Goal: Task Accomplishment & Management: Complete application form

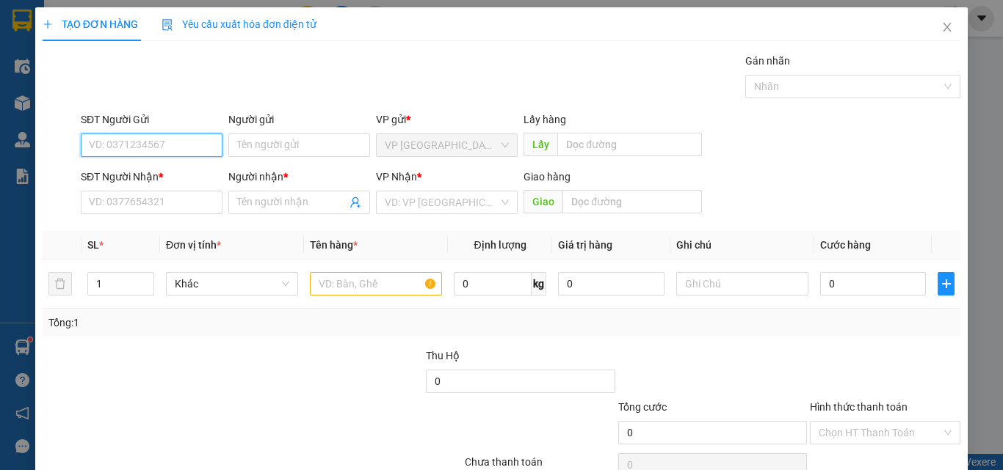
click at [157, 142] on input "SĐT Người Gửi" at bounding box center [152, 145] width 142 height 23
type input "0982533737"
click at [143, 168] on div "0982533737 - lộc" at bounding box center [150, 175] width 123 height 16
type input "lộc"
type input "0985516109"
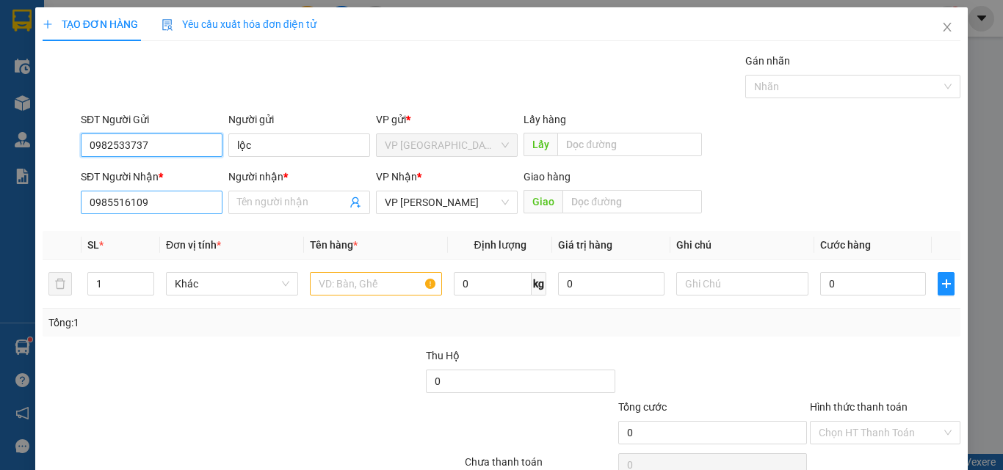
type input "0982533737"
click at [167, 205] on input "0985516109" at bounding box center [152, 202] width 142 height 23
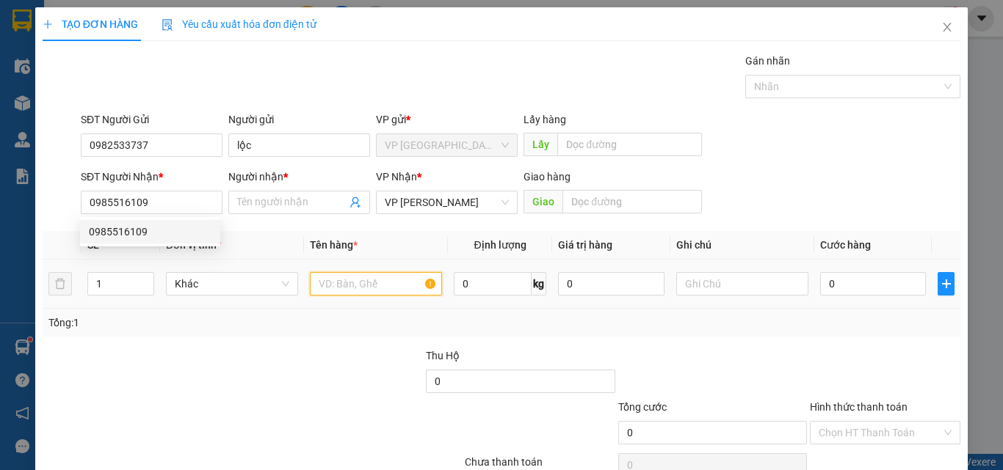
click at [342, 295] on input "text" at bounding box center [376, 283] width 132 height 23
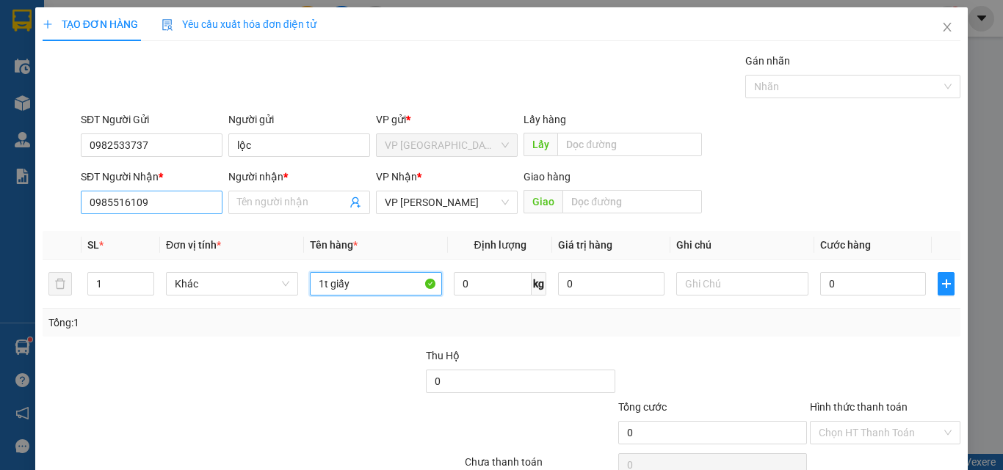
type input "1t giấy"
drag, startPoint x: 167, startPoint y: 195, endPoint x: 0, endPoint y: 165, distance: 169.3
click at [0, 165] on div "TẠO ĐƠN HÀNG Yêu cầu xuất hóa đơn điện tử Transit Pickup Surcharge Ids Transit …" at bounding box center [501, 235] width 1003 height 470
click at [112, 207] on input "0925897777" at bounding box center [152, 202] width 142 height 23
click at [122, 204] on input "0925897777" at bounding box center [152, 202] width 142 height 23
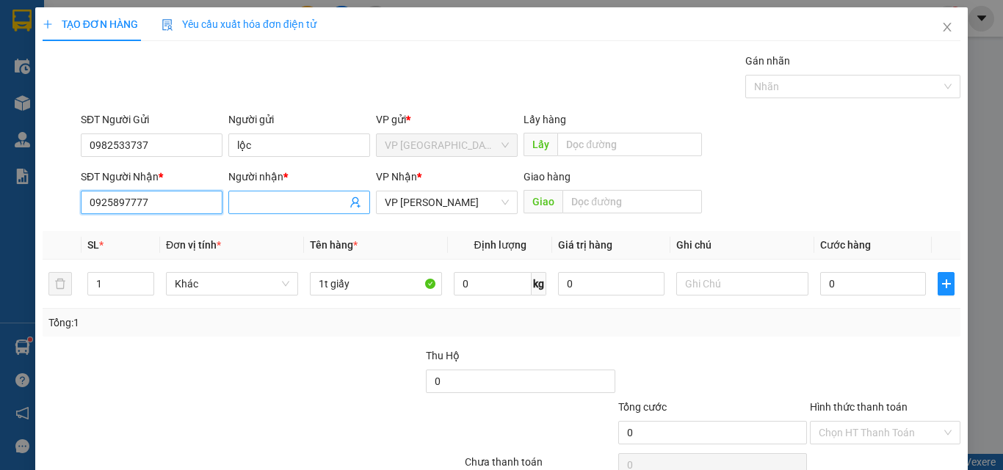
type input "0925897777"
click at [255, 198] on input "Người nhận *" at bounding box center [291, 202] width 109 height 16
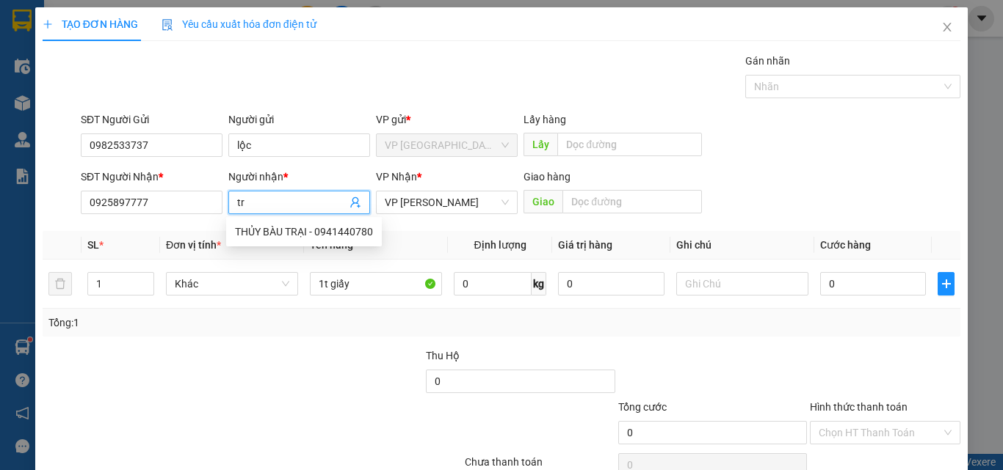
type input "t"
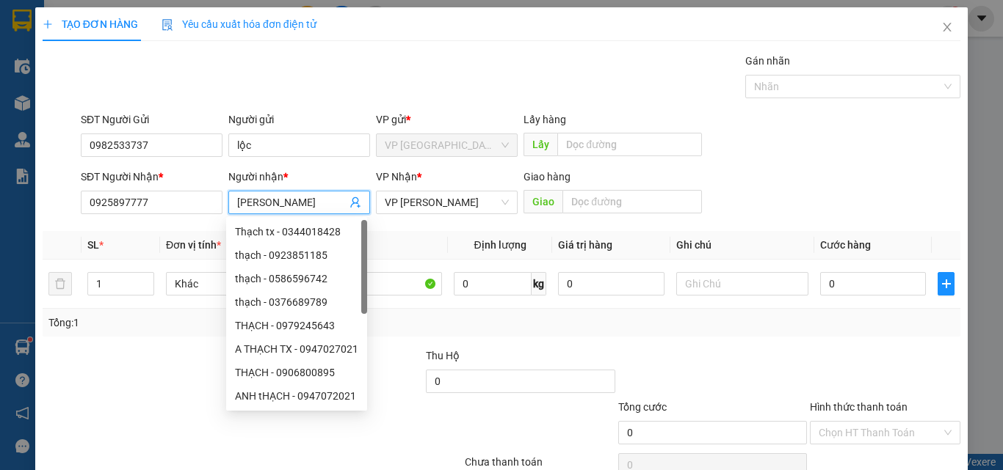
type input "[PERSON_NAME]"
click at [850, 379] on div at bounding box center [884, 373] width 153 height 51
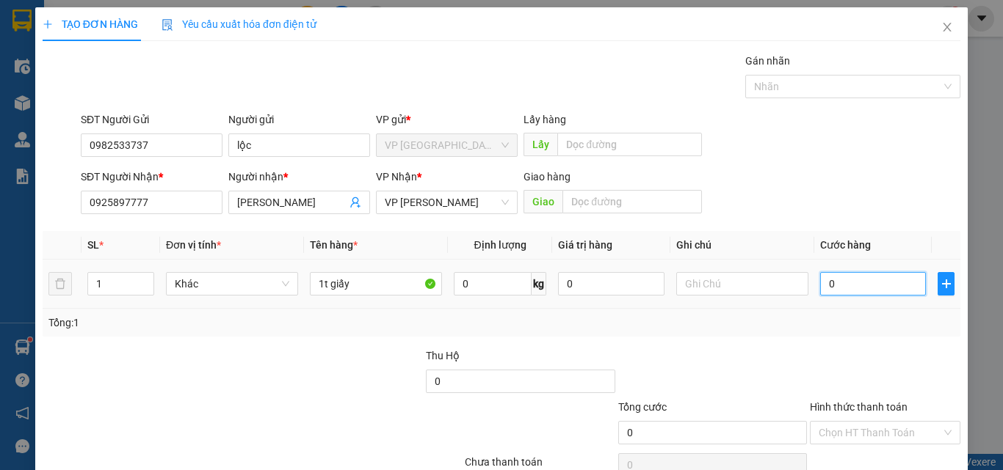
click at [822, 292] on input "0" at bounding box center [873, 283] width 106 height 23
click at [721, 282] on input "text" at bounding box center [742, 283] width 132 height 23
type input "[PERSON_NAME]"
type input "3"
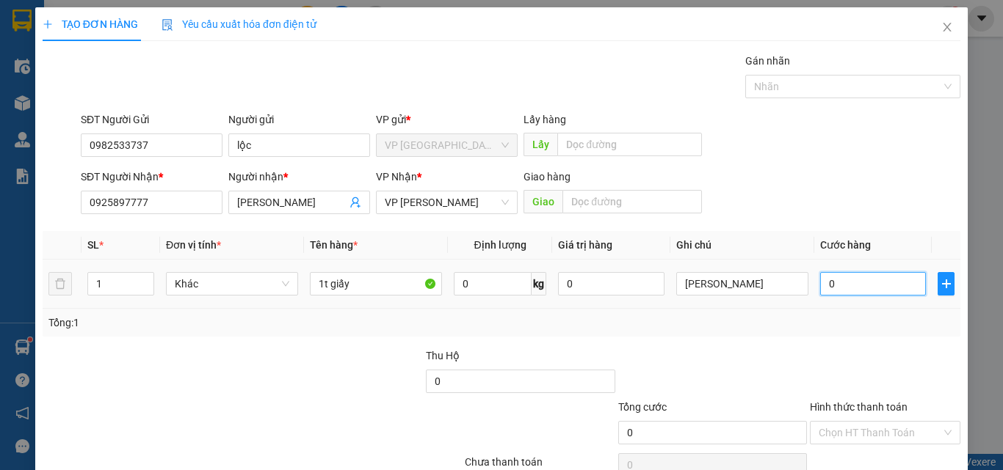
type input "3"
type input "30"
type input "300"
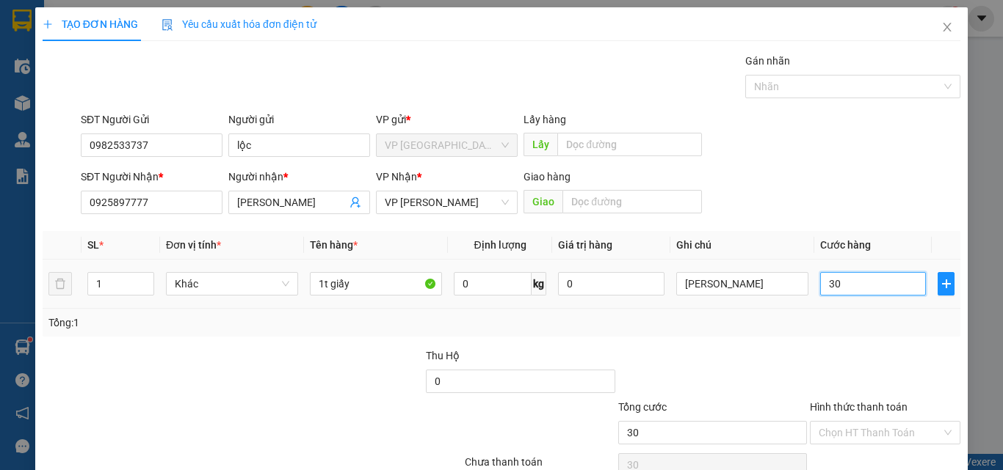
type input "300"
type input "3.000"
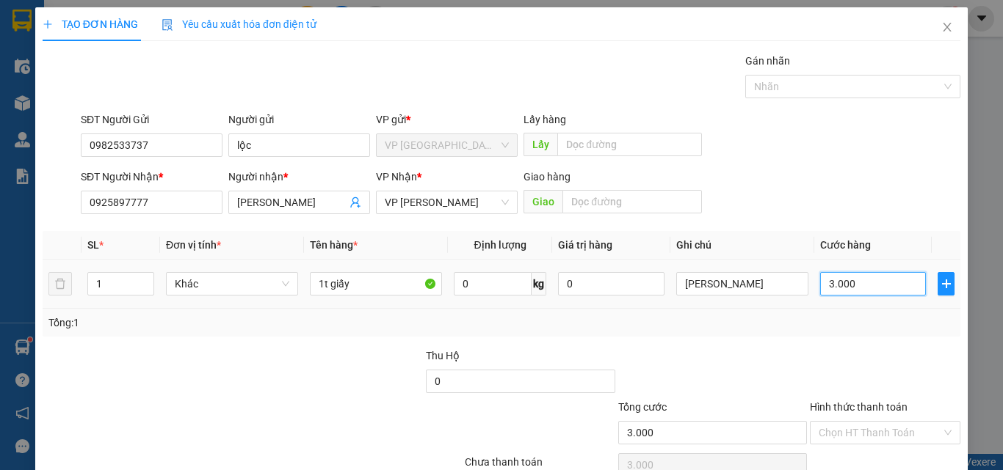
type input "30.000"
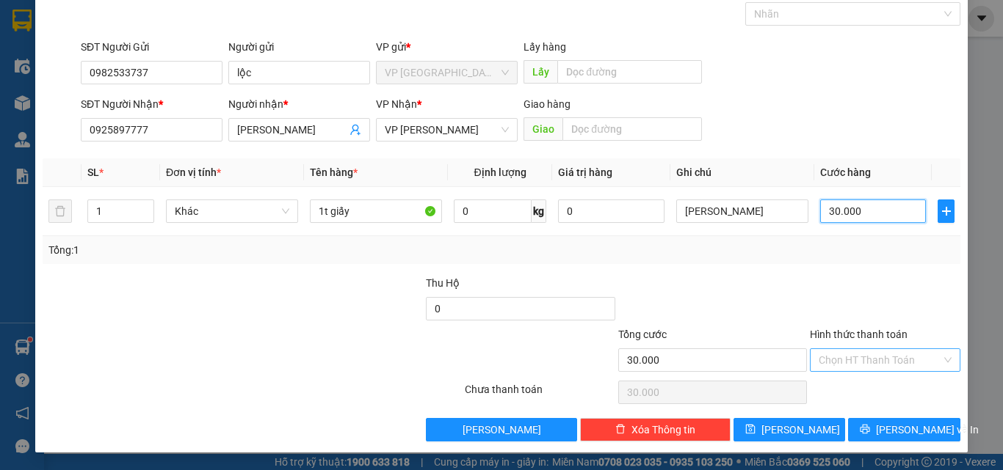
type input "30.000"
click at [870, 357] on input "Hình thức thanh toán" at bounding box center [879, 360] width 123 height 22
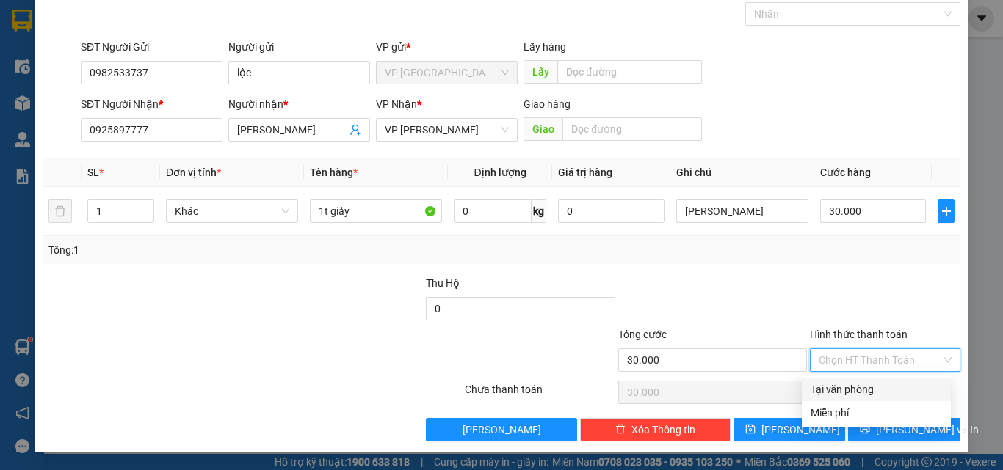
click at [873, 383] on div "Tại văn phòng" at bounding box center [875, 390] width 131 height 16
type input "0"
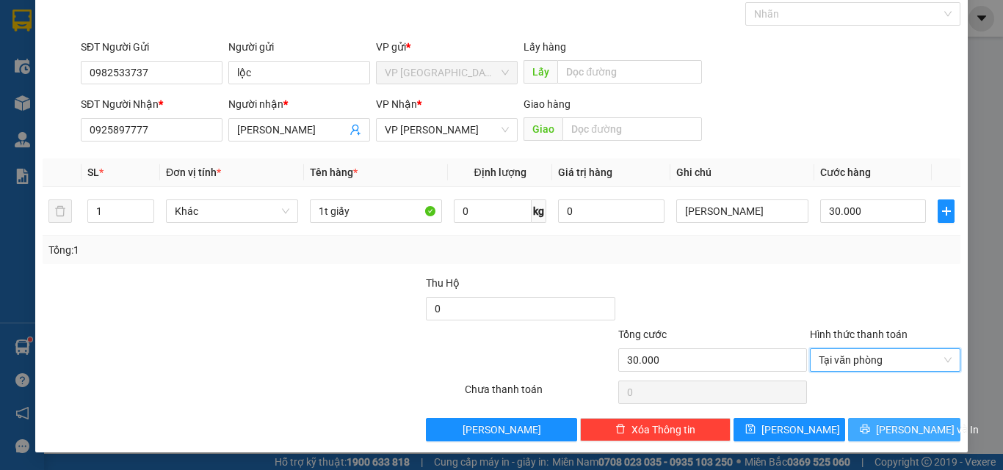
click at [877, 429] on button "[PERSON_NAME] và In" at bounding box center [904, 429] width 112 height 23
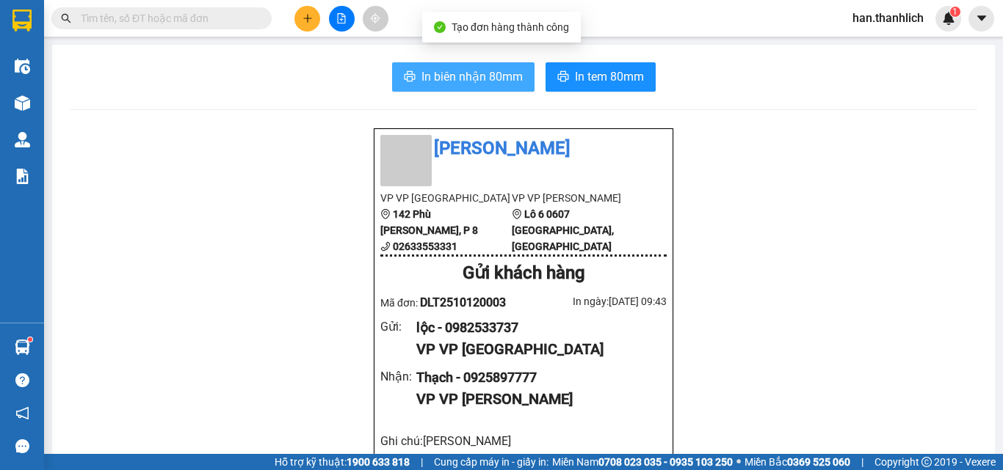
click at [454, 76] on span "In biên nhận 80mm" at bounding box center [471, 77] width 101 height 18
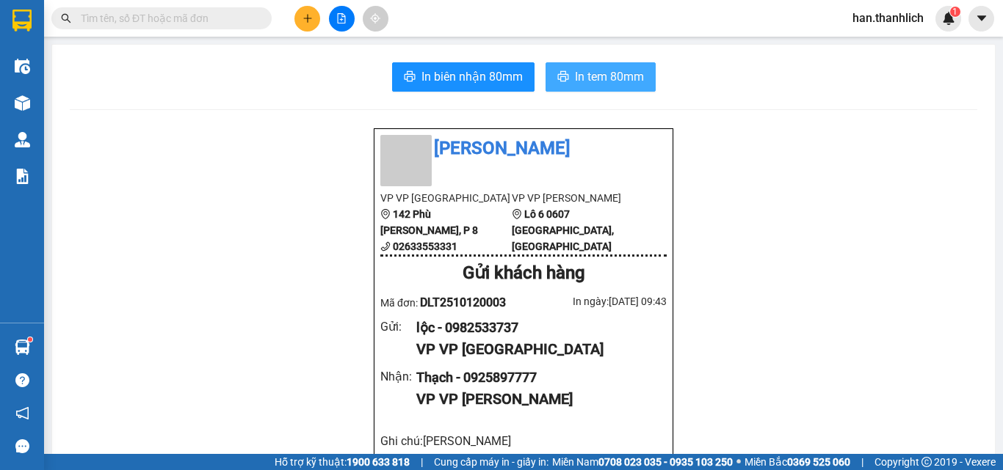
click at [588, 69] on span "In tem 80mm" at bounding box center [609, 77] width 69 height 18
click at [302, 25] on button at bounding box center [307, 19] width 26 height 26
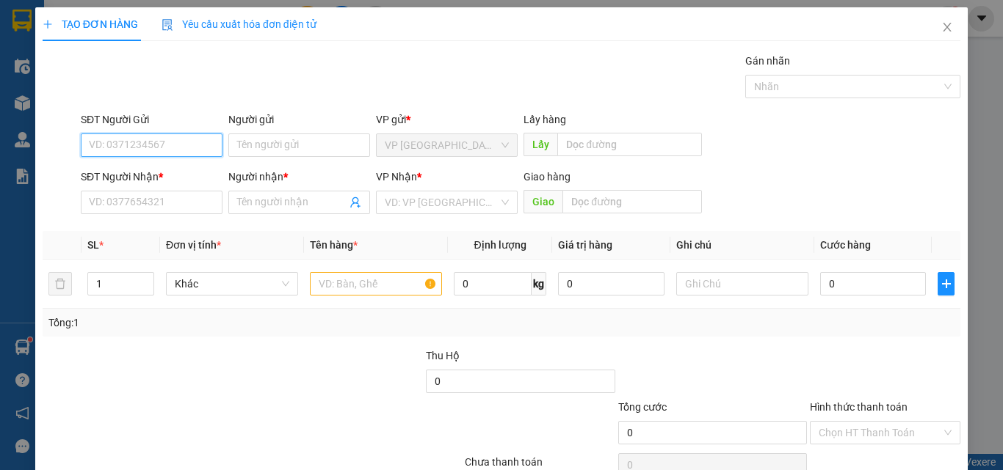
click at [161, 147] on input "SĐT Người Gửi" at bounding box center [152, 145] width 142 height 23
type input "0376334773"
click at [199, 217] on div "SĐT Người Nhận * VD: 0377654321" at bounding box center [152, 194] width 142 height 51
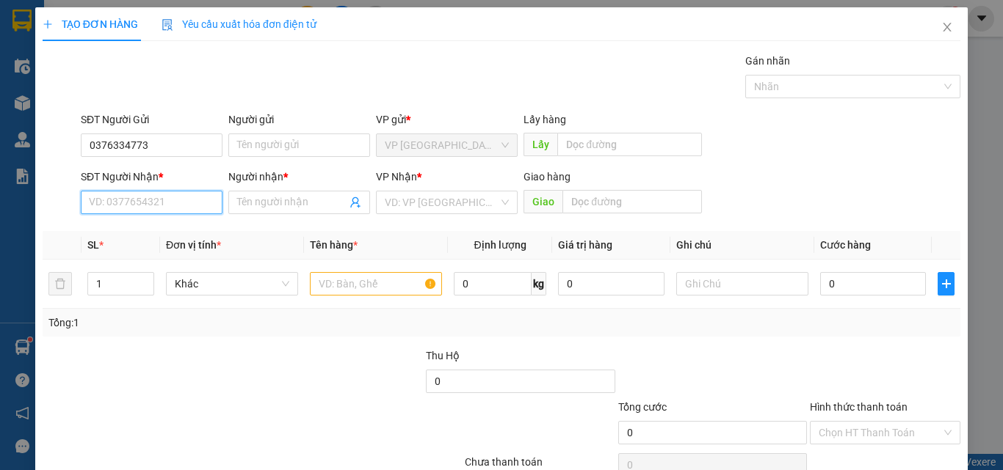
click at [202, 200] on input "SĐT Người Nhận *" at bounding box center [152, 202] width 142 height 23
click at [943, 24] on icon "close" at bounding box center [947, 27] width 8 height 9
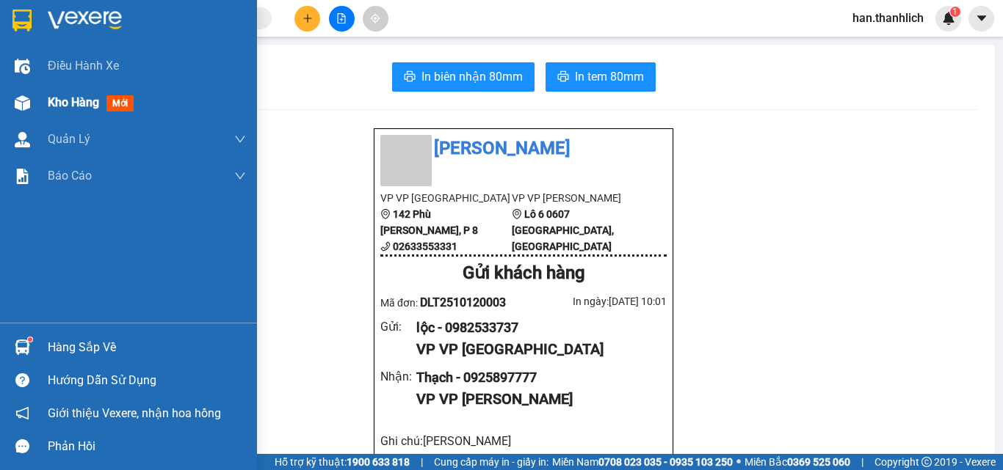
click at [59, 101] on span "Kho hàng" at bounding box center [73, 102] width 51 height 14
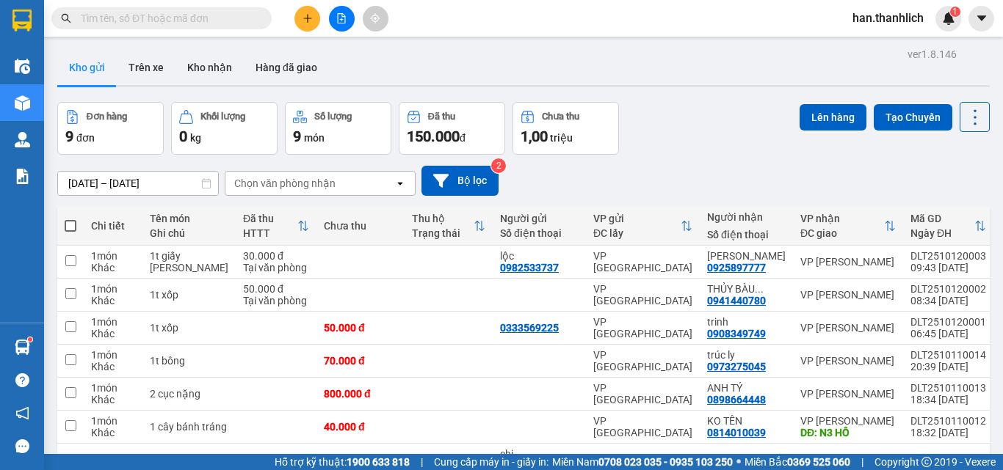
click at [70, 227] on span at bounding box center [71, 226] width 12 height 12
click at [70, 219] on input "checkbox" at bounding box center [70, 219] width 0 height 0
checkbox input "true"
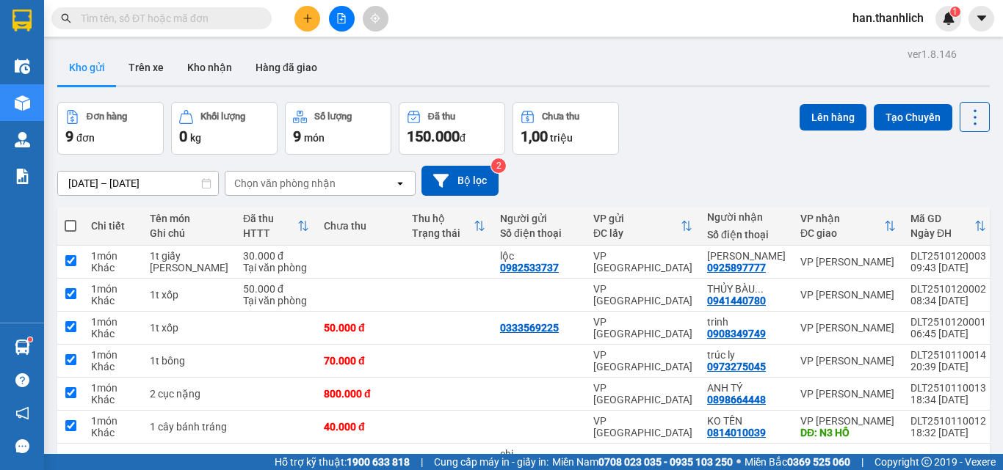
checkbox input "true"
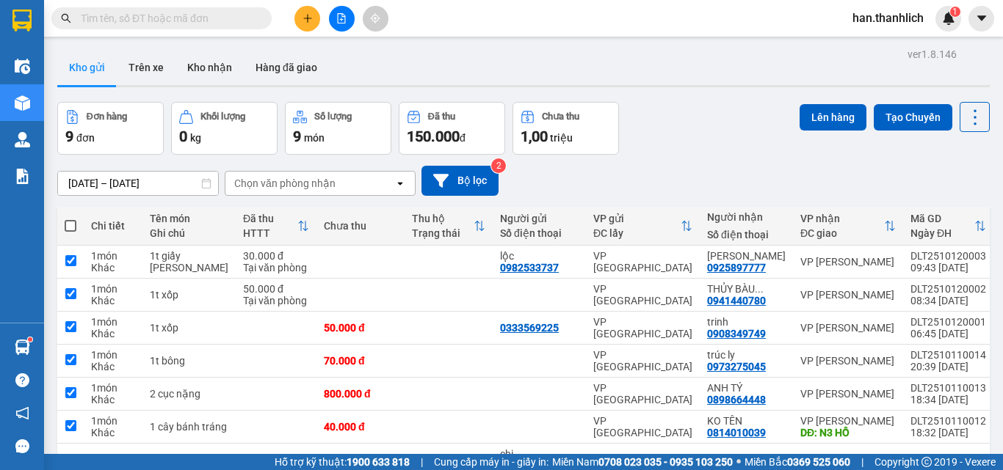
checkbox input "true"
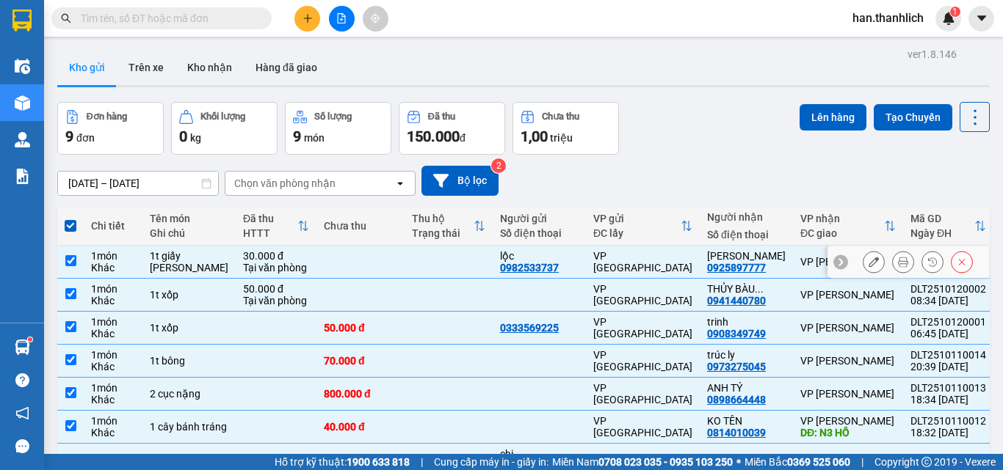
click at [274, 268] on div "Tại văn phòng" at bounding box center [276, 268] width 66 height 12
checkbox input "false"
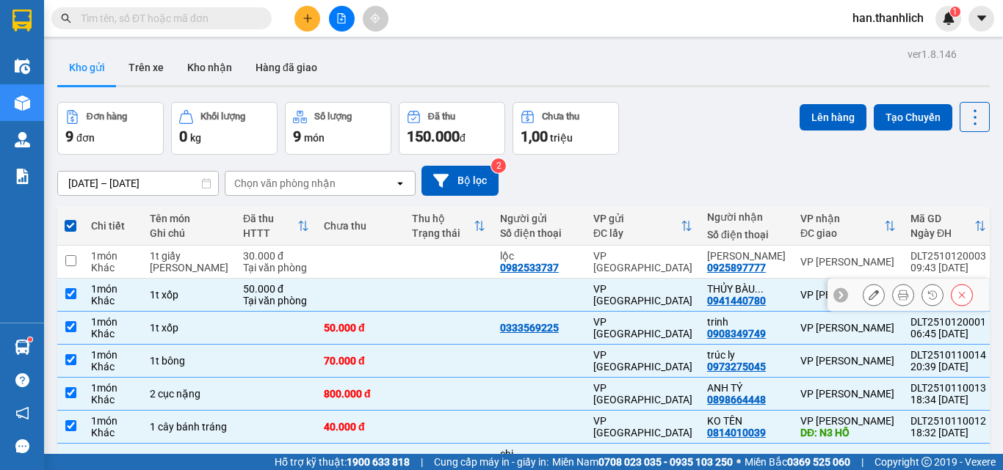
click at [274, 296] on div "Tại văn phòng" at bounding box center [276, 301] width 66 height 12
checkbox input "false"
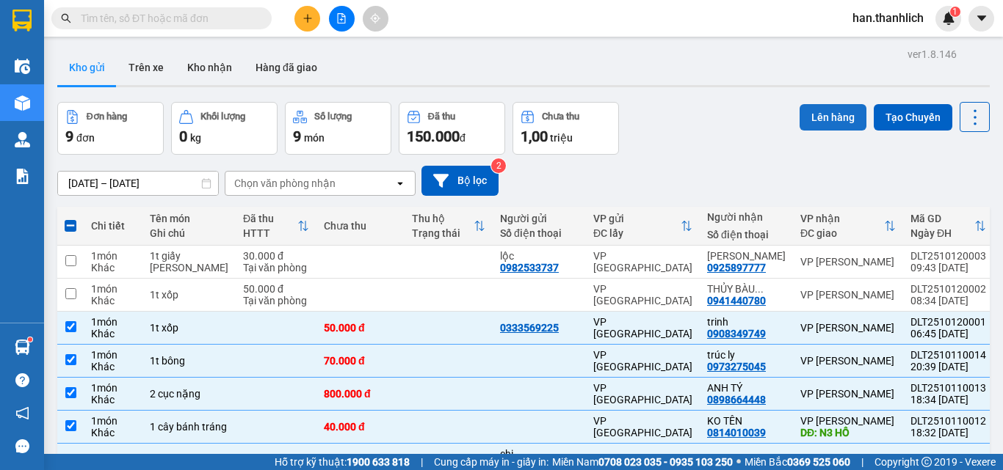
click at [839, 105] on button "Lên hàng" at bounding box center [832, 117] width 67 height 26
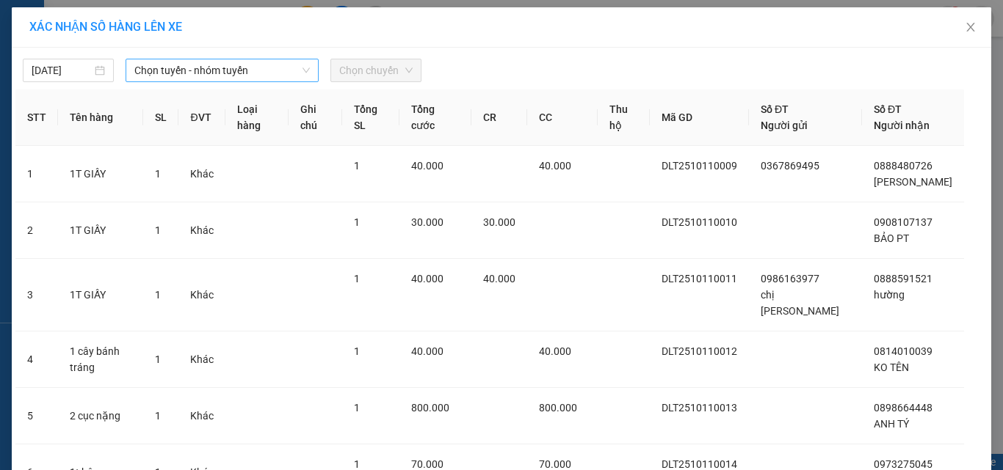
drag, startPoint x: 216, startPoint y: 68, endPoint x: 214, endPoint y: 77, distance: 8.9
click at [216, 71] on span "Chọn tuyến - nhóm tuyến" at bounding box center [221, 70] width 175 height 22
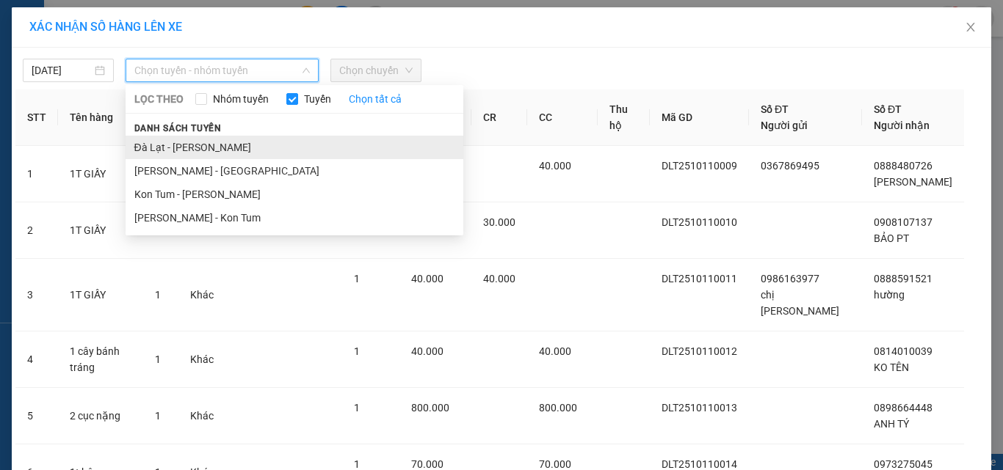
drag, startPoint x: 210, startPoint y: 133, endPoint x: 215, endPoint y: 145, distance: 13.5
click at [215, 145] on div "Danh sách tuyến [GEOGRAPHIC_DATA] - [GEOGRAPHIC_DATA][PERSON_NAME] - Đà Lạt Kon…" at bounding box center [295, 175] width 338 height 110
click at [215, 145] on li "Đà Lạt - [PERSON_NAME]" at bounding box center [295, 147] width 338 height 23
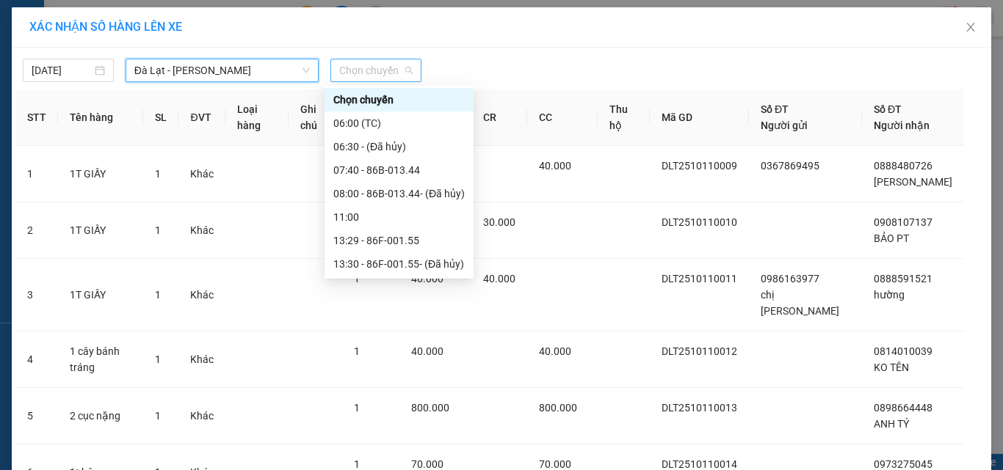
click at [360, 75] on span "Chọn chuyến" at bounding box center [375, 70] width 73 height 22
click at [369, 167] on div "07:40 - 86B-013.44" at bounding box center [398, 170] width 131 height 16
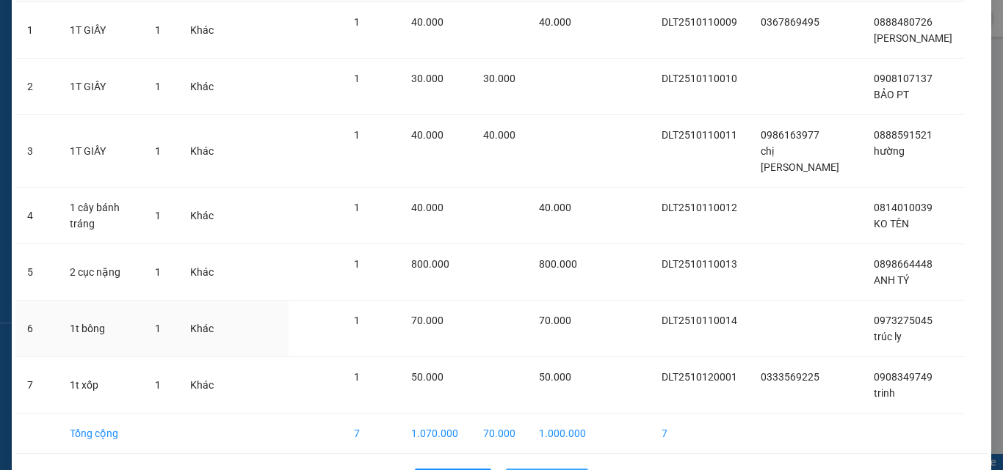
scroll to position [187, 0]
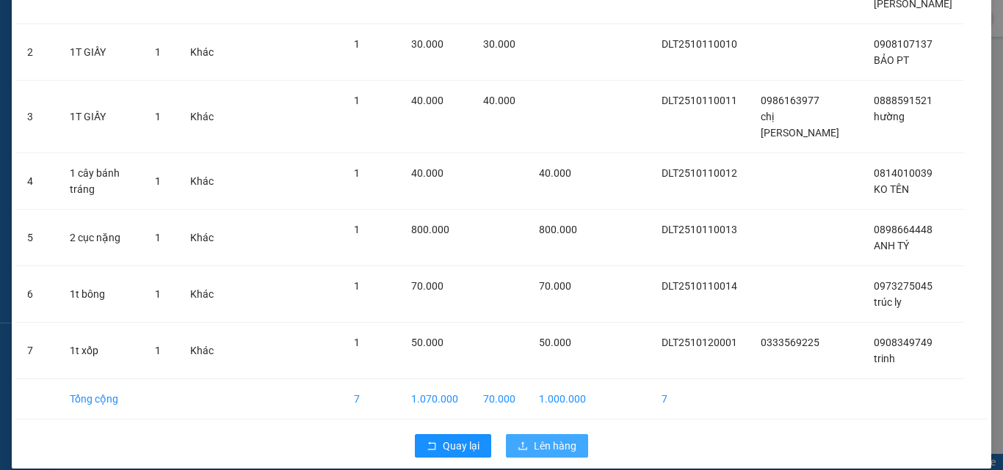
click at [535, 434] on button "Lên hàng" at bounding box center [547, 445] width 82 height 23
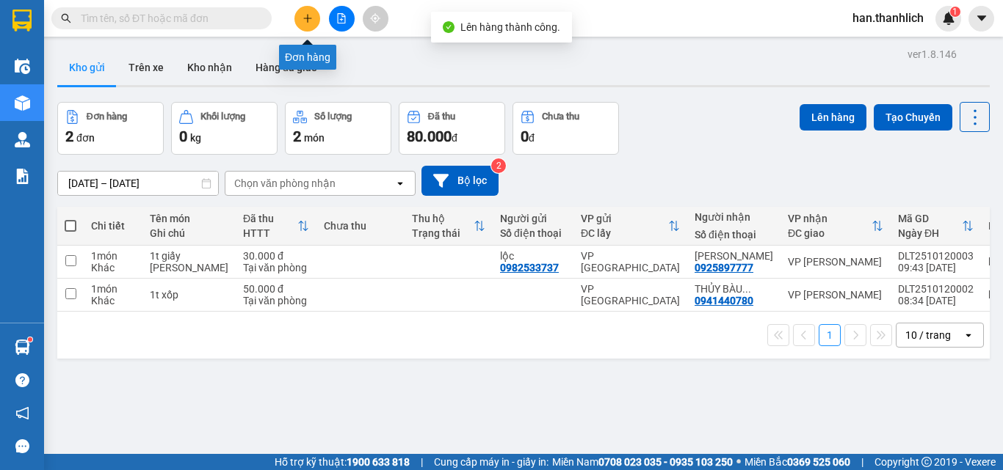
click at [316, 12] on button at bounding box center [307, 19] width 26 height 26
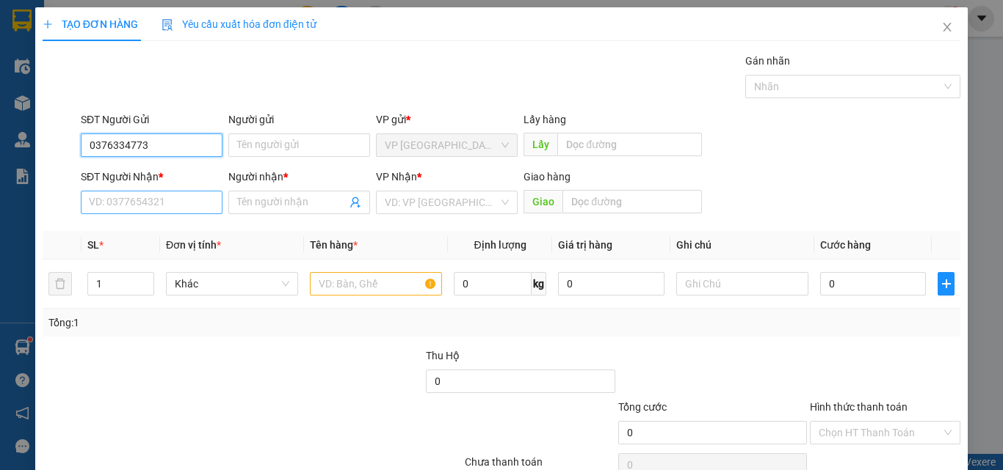
type input "0376334773"
click at [144, 203] on input "SĐT Người Nhận *" at bounding box center [152, 202] width 142 height 23
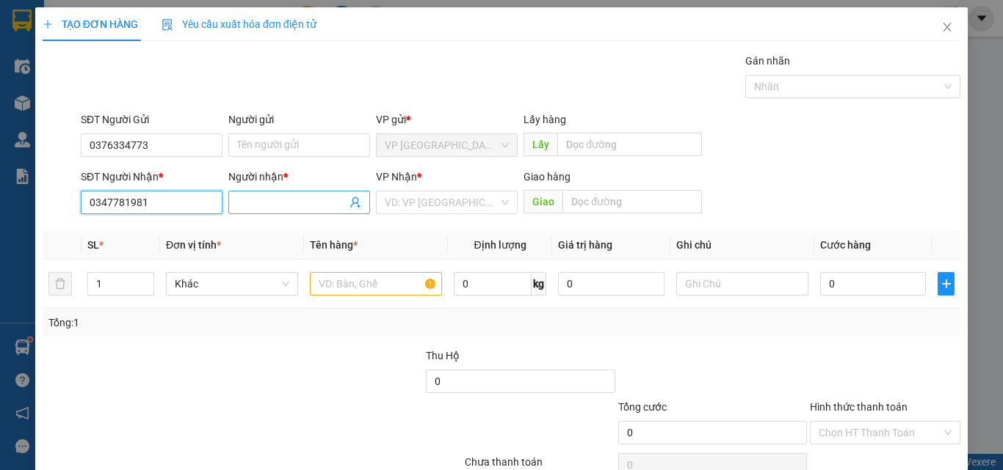
type input "0347781981"
click at [261, 210] on input "Người nhận *" at bounding box center [291, 202] width 109 height 16
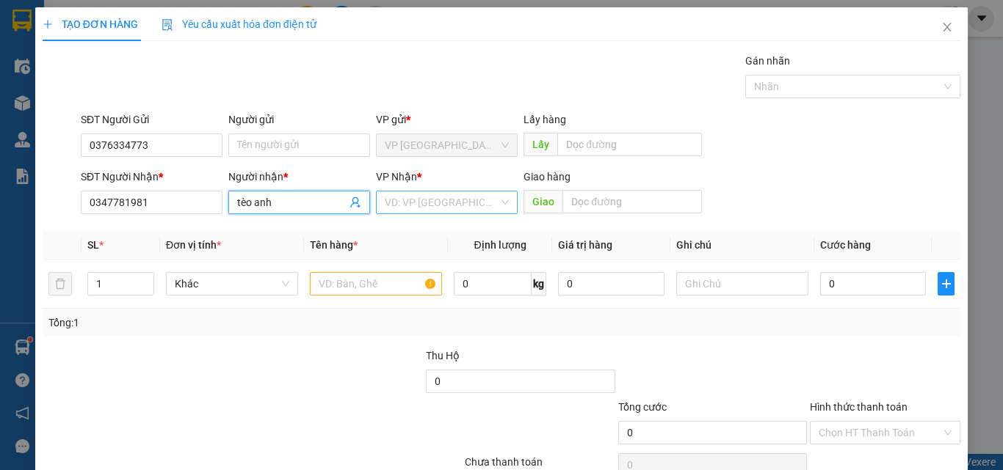
type input "tèo anh"
click at [413, 207] on input "search" at bounding box center [442, 203] width 114 height 22
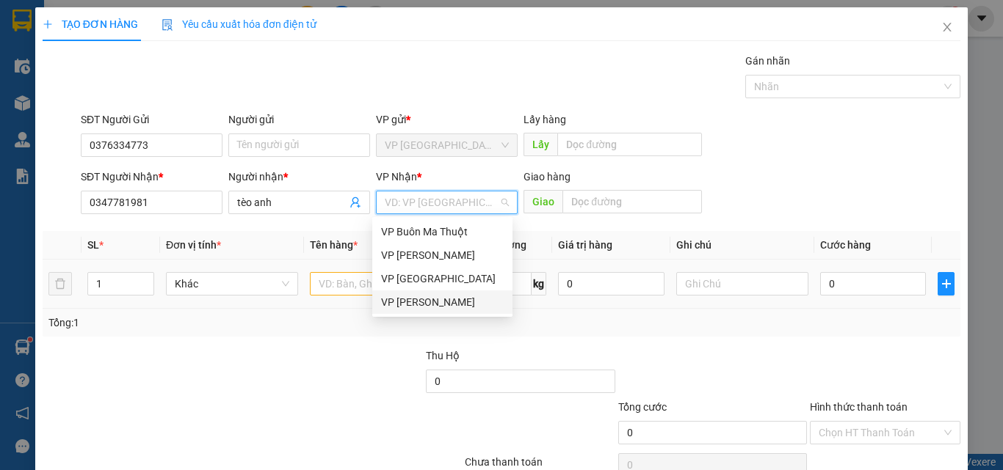
drag, startPoint x: 448, startPoint y: 310, endPoint x: 553, endPoint y: 266, distance: 114.1
click at [447, 310] on div "VP [PERSON_NAME]" at bounding box center [442, 302] width 140 height 23
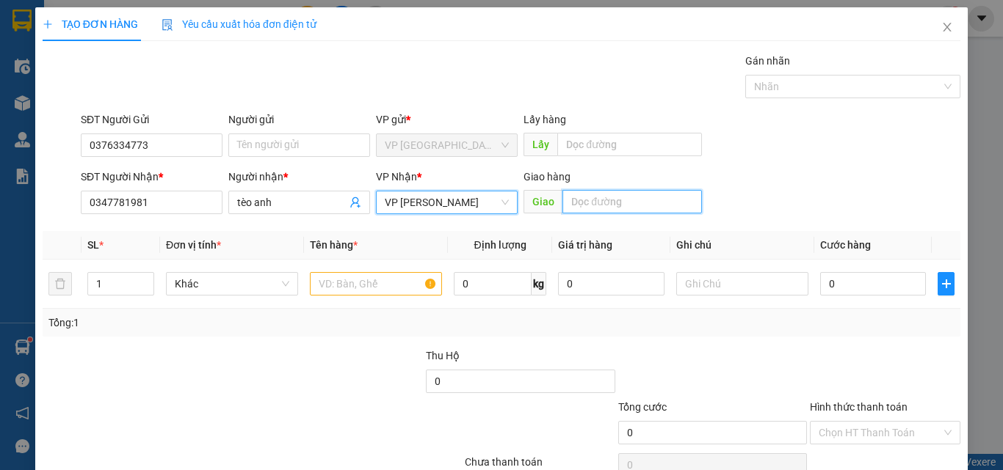
click at [608, 201] on input "text" at bounding box center [631, 201] width 139 height 23
type input "[PERSON_NAME]"
drag, startPoint x: 635, startPoint y: 196, endPoint x: 495, endPoint y: 209, distance: 140.8
click at [495, 209] on div "SĐT Người Nhận * 0347781981 Người nhận * tèo anh VP Nhận * VP [PERSON_NAME] Gia…" at bounding box center [520, 194] width 885 height 51
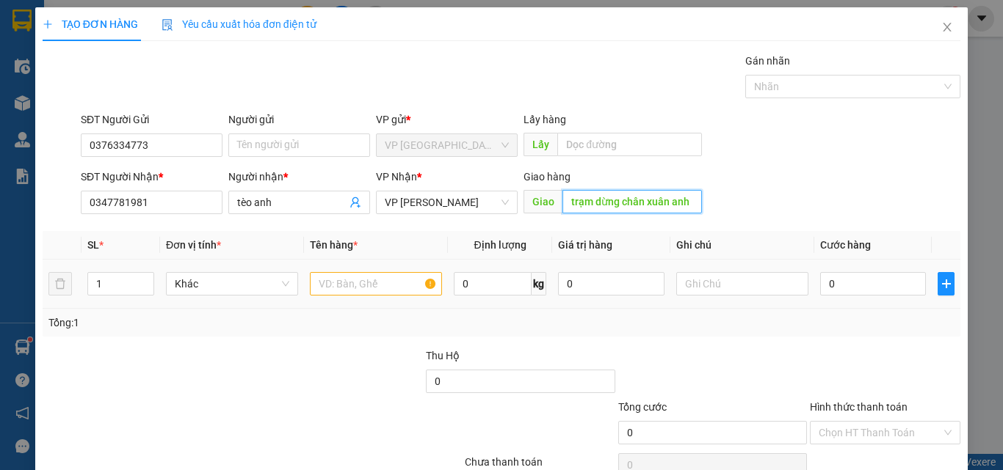
type input "trạm dừng chân xuân anh"
click at [420, 285] on input "text" at bounding box center [376, 283] width 132 height 23
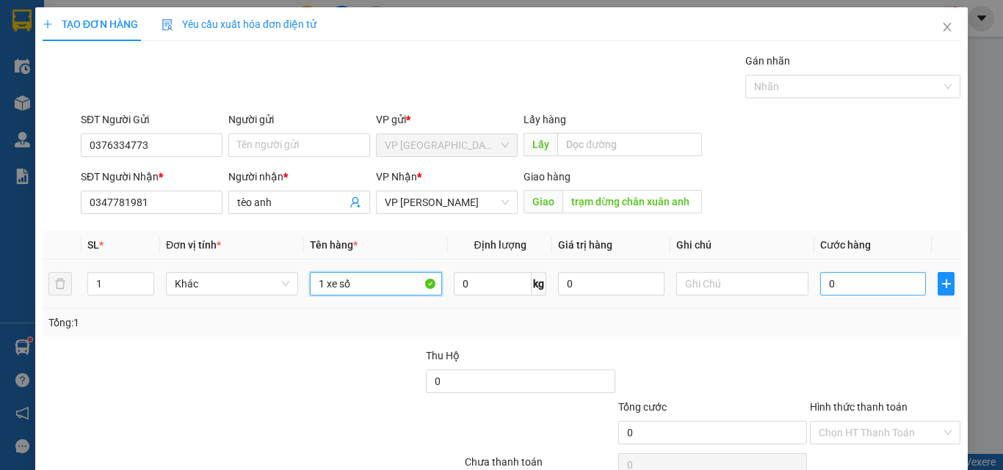
type input "1 xe số"
click at [866, 288] on input "0" at bounding box center [873, 283] width 106 height 23
type input "3"
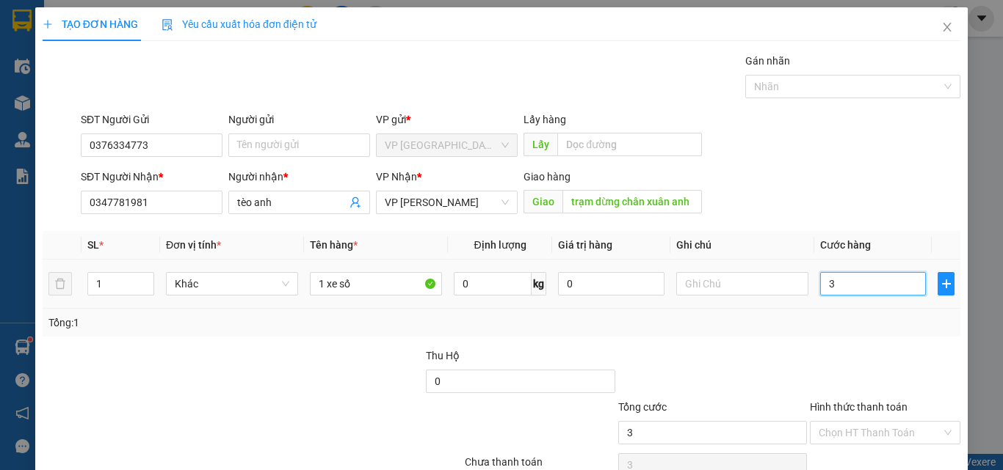
type input "30"
type input "300"
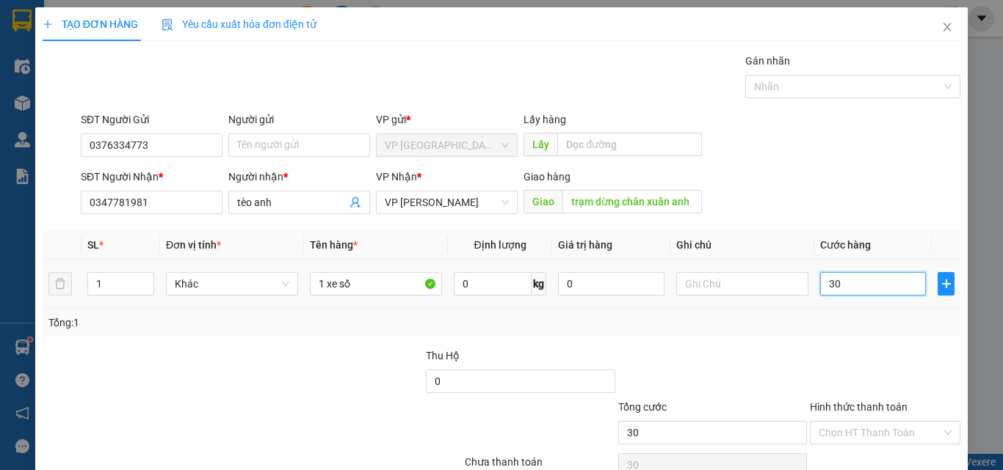
type input "300"
type input "3.000"
type input "30.000"
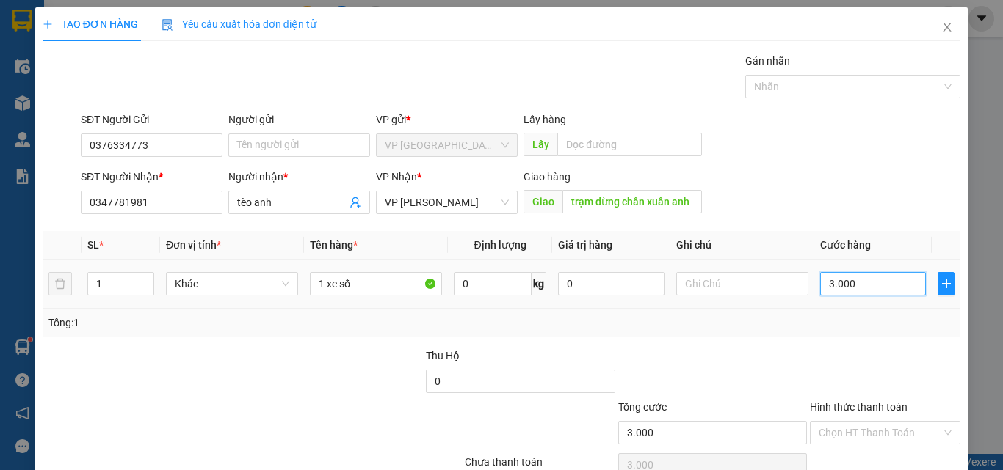
type input "30.000"
type input "300.000"
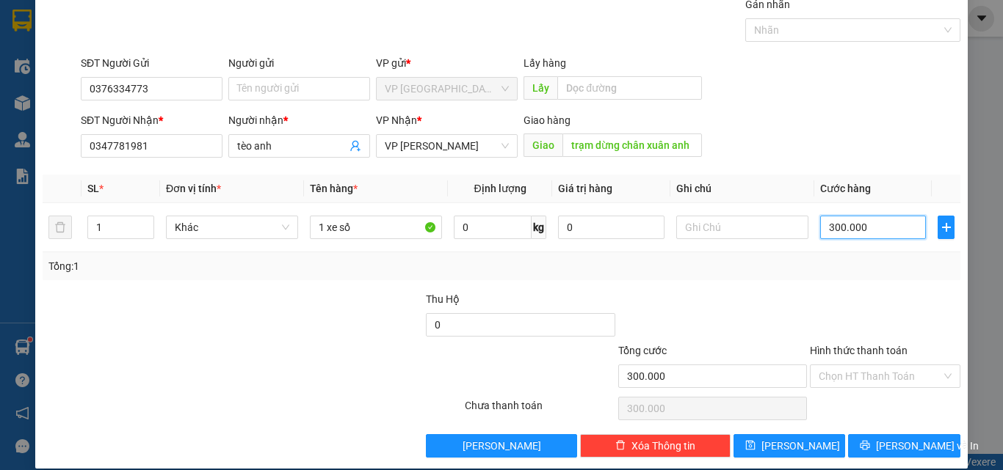
scroll to position [73, 0]
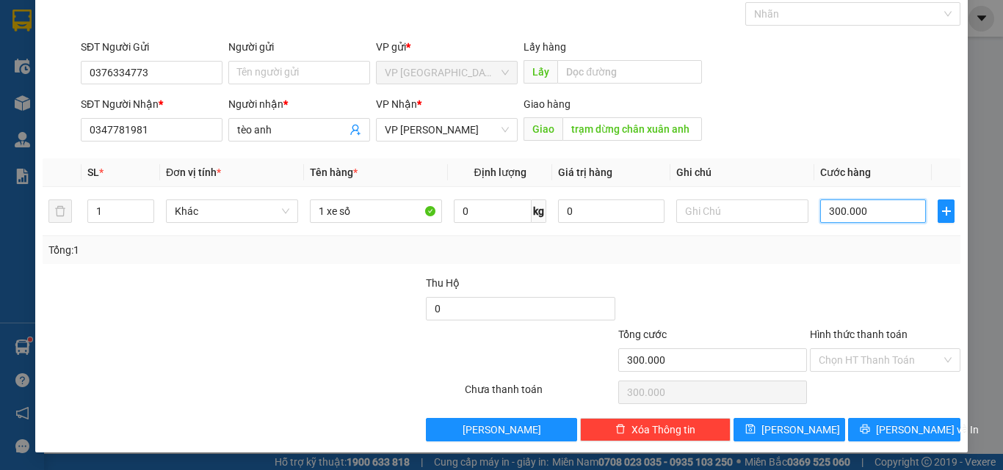
type input "300.000"
click at [844, 291] on div at bounding box center [884, 300] width 153 height 51
click at [854, 367] on input "Hình thức thanh toán" at bounding box center [879, 360] width 123 height 22
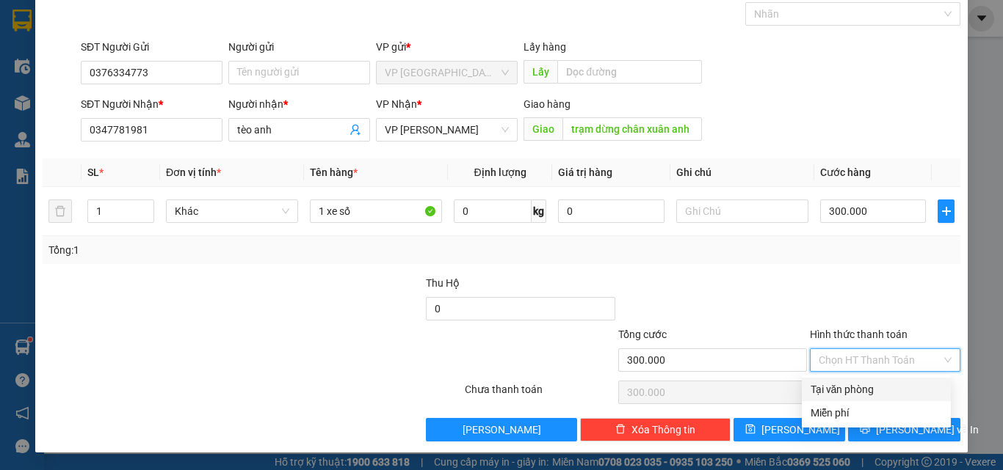
click at [862, 390] on div "Tại văn phòng" at bounding box center [875, 390] width 131 height 16
type input "0"
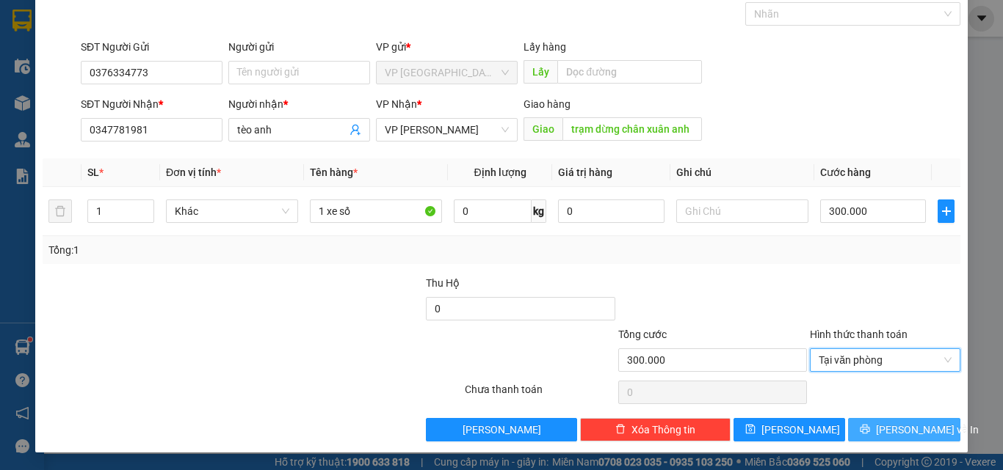
drag, startPoint x: 891, startPoint y: 426, endPoint x: 890, endPoint y: 407, distance: 19.1
click at [891, 428] on span "[PERSON_NAME] và In" at bounding box center [927, 430] width 103 height 16
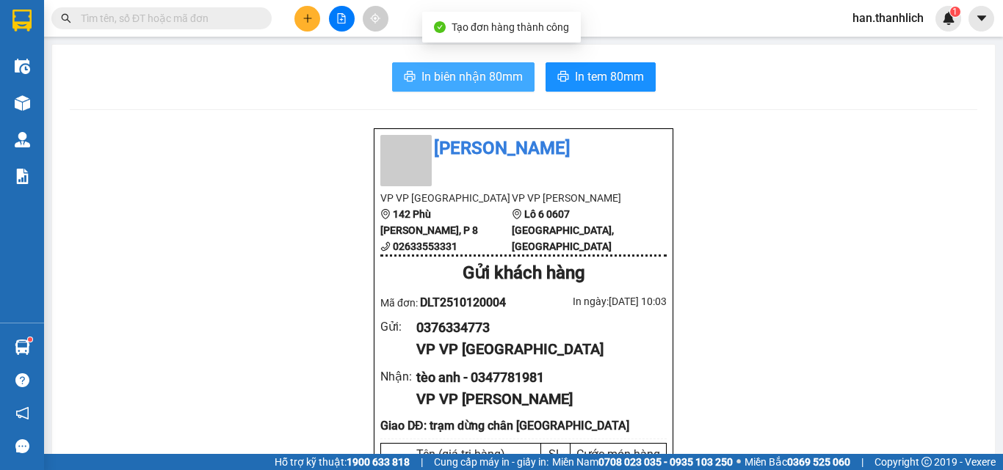
drag, startPoint x: 434, startPoint y: 81, endPoint x: 422, endPoint y: 68, distance: 18.7
click at [434, 81] on span "In biên nhận 80mm" at bounding box center [471, 77] width 101 height 18
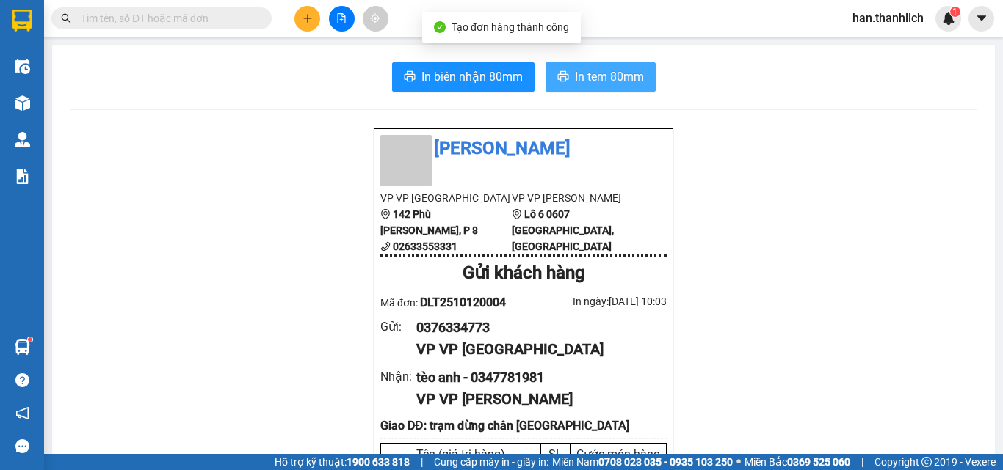
click at [586, 89] on button "In tem 80mm" at bounding box center [600, 76] width 110 height 29
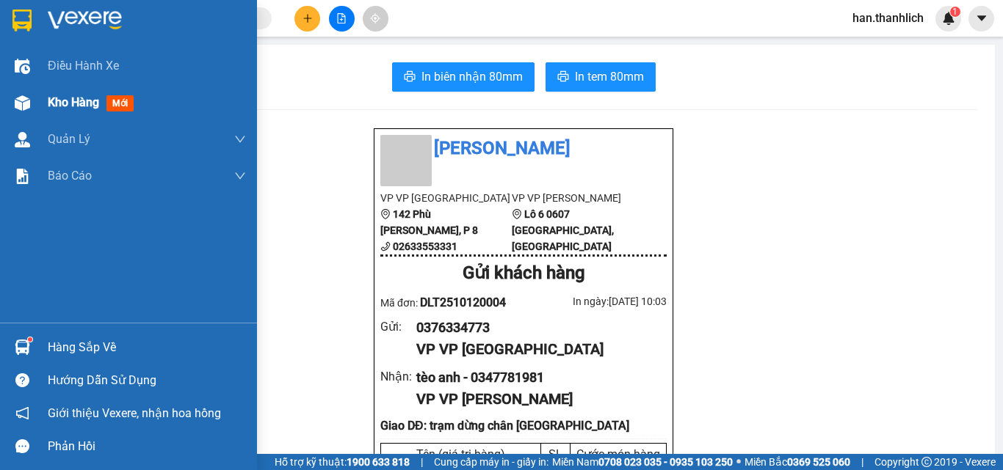
click at [54, 93] on div "Kho hàng mới" at bounding box center [94, 102] width 92 height 18
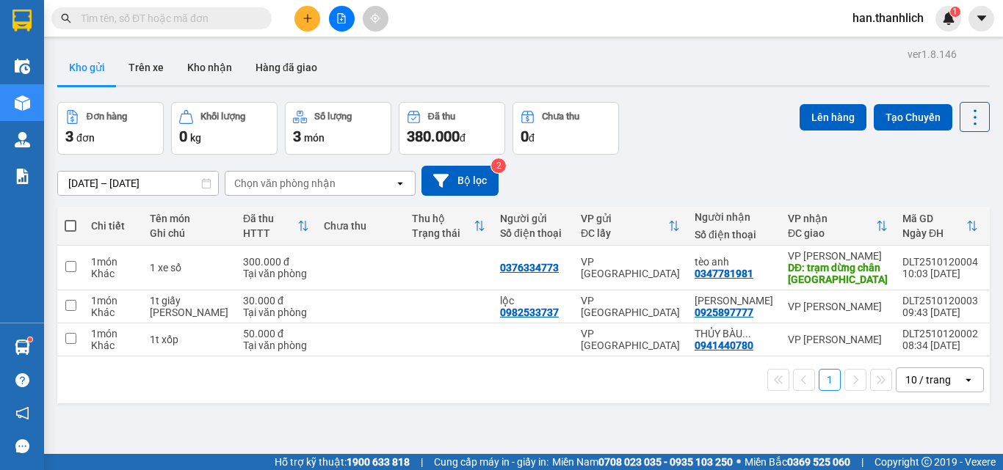
click at [399, 418] on div "ver 1.8.146 Kho gửi Trên xe Kho nhận Hàng đã giao Đơn hàng 3 đơn Khối lượng 0 k…" at bounding box center [523, 279] width 944 height 470
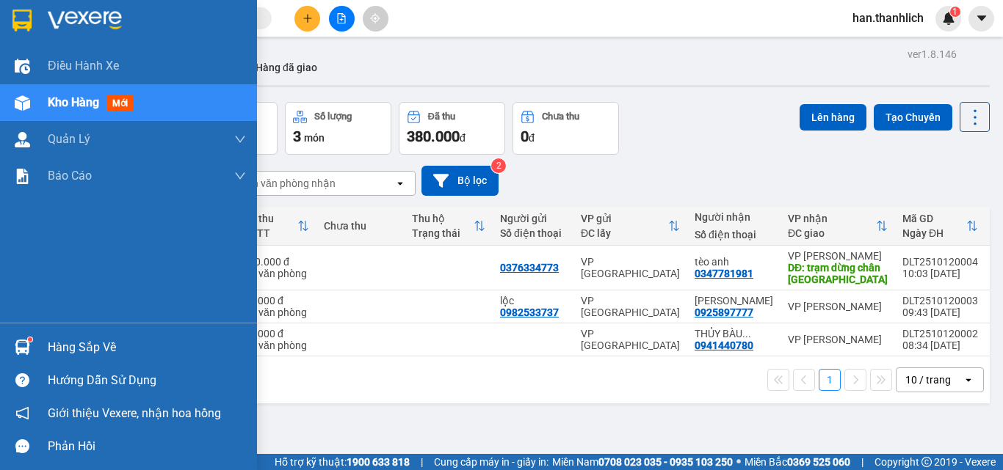
drag, startPoint x: 36, startPoint y: 341, endPoint x: 44, endPoint y: 325, distance: 17.4
click at [36, 339] on div "Hàng sắp về" at bounding box center [128, 347] width 257 height 33
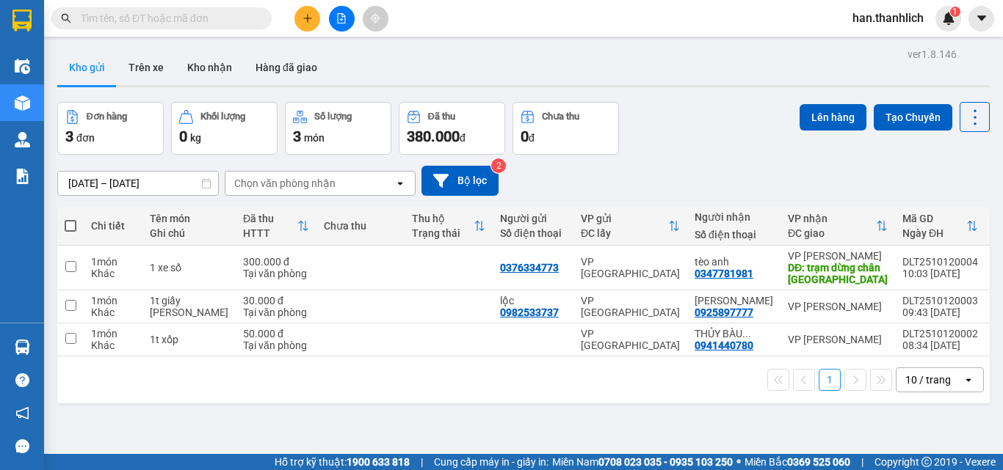
click at [821, 403] on section "Kết quả tìm kiếm ( 15 ) Bộ lọc Mã ĐH Trạng thái Món hàng Thu hộ Tổng cước Chưa …" at bounding box center [501, 235] width 1003 height 470
click at [340, 15] on icon "file-add" at bounding box center [341, 18] width 10 height 10
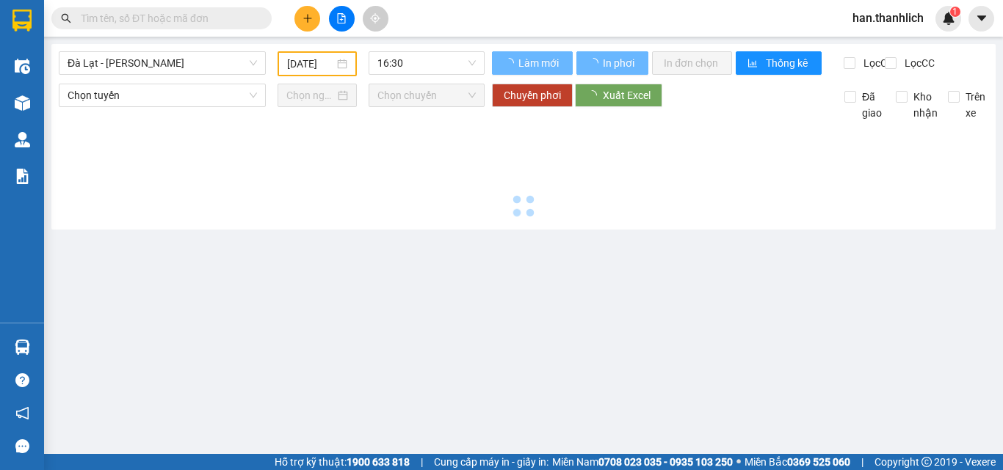
type input "[DATE]"
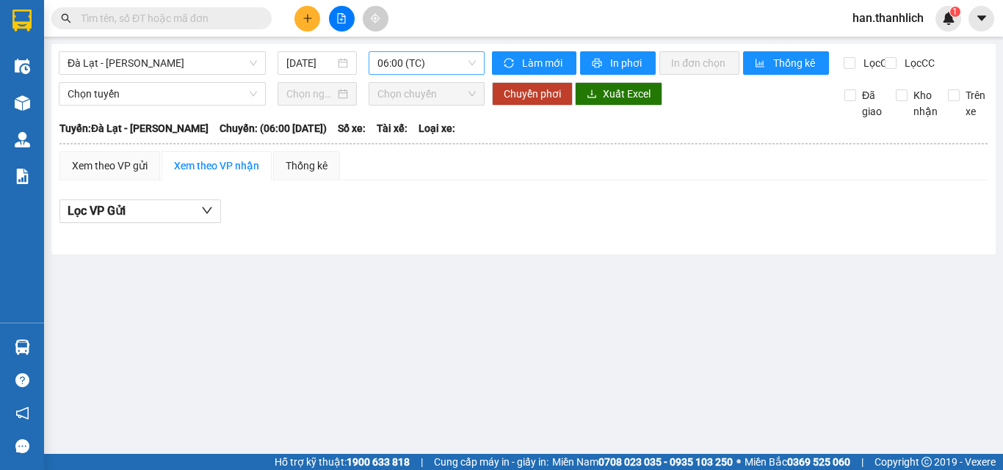
click at [390, 62] on span "06:00 (TC)" at bounding box center [426, 63] width 98 height 22
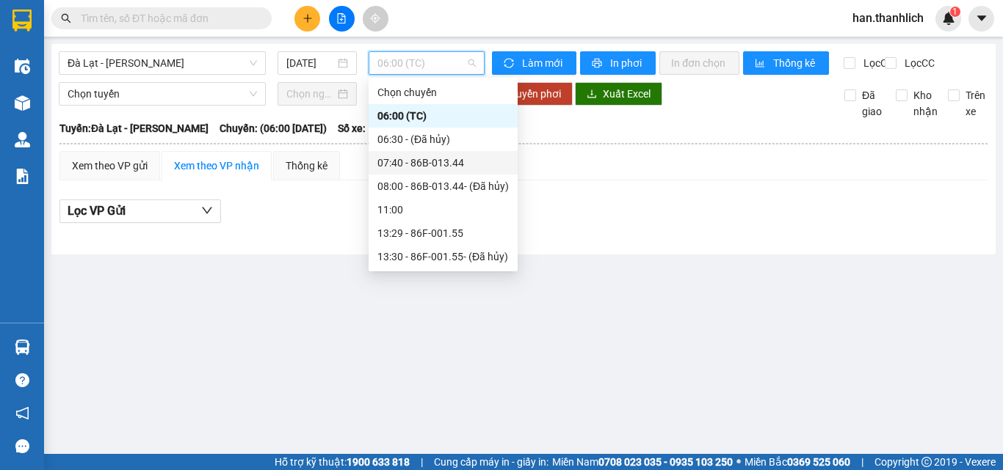
click at [401, 167] on div "07:40 - 86B-013.44" at bounding box center [442, 163] width 131 height 16
